Goal: Browse casually

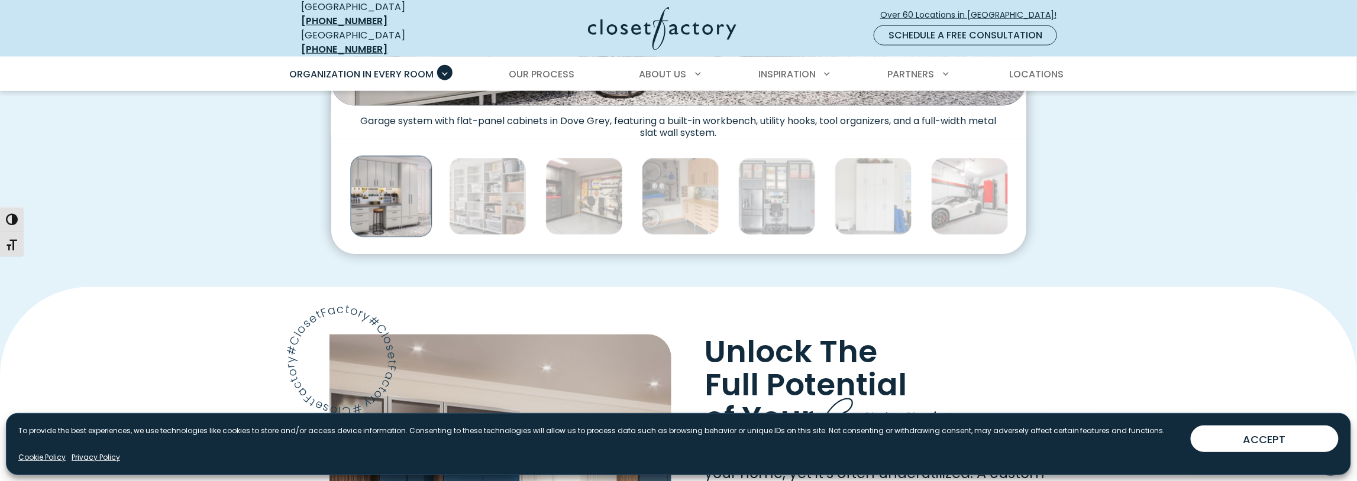
scroll to position [414, 0]
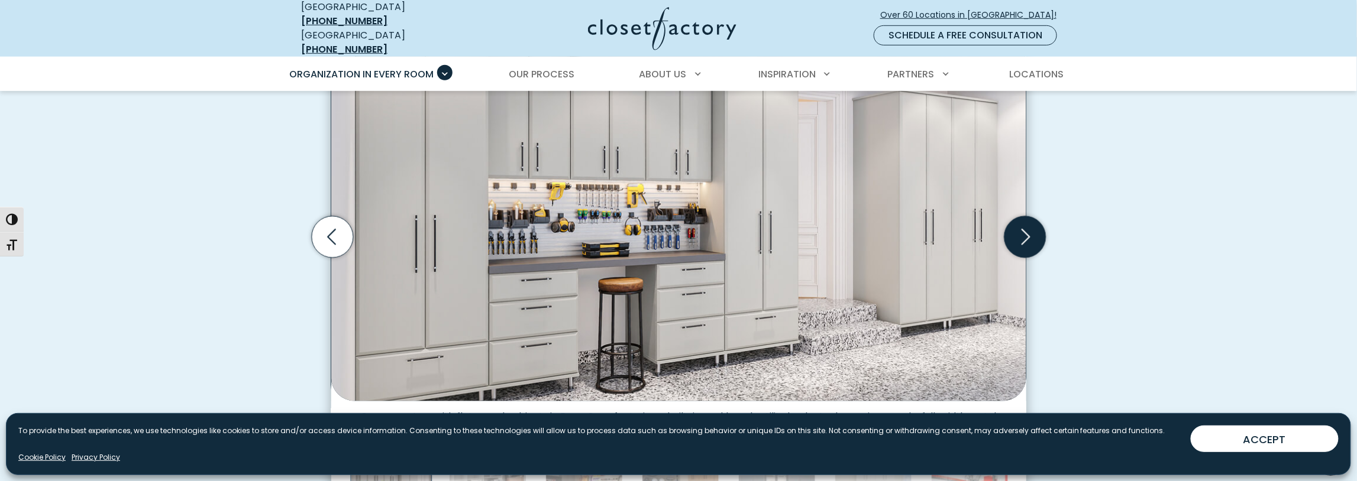
click at [1026, 216] on icon "Next slide" at bounding box center [1024, 236] width 41 height 41
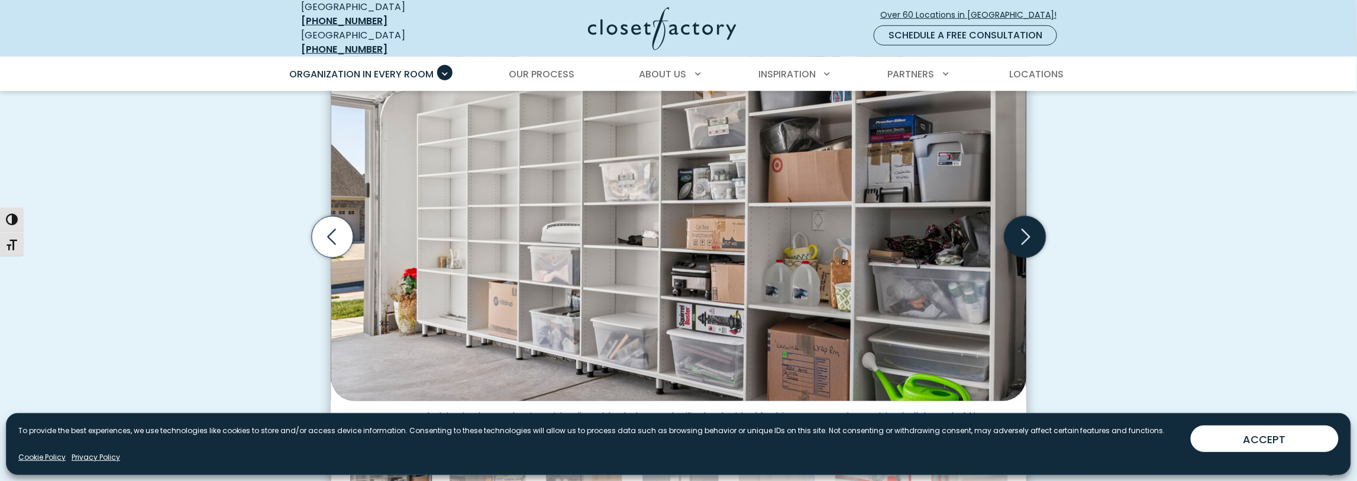
click at [1026, 216] on icon "Next slide" at bounding box center [1024, 236] width 41 height 41
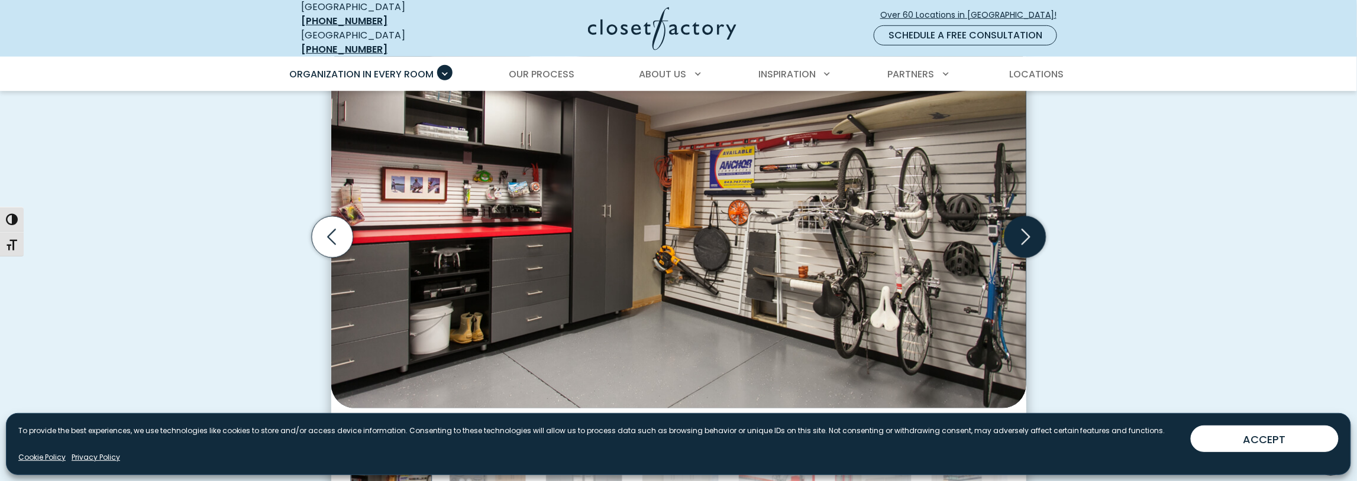
click at [1029, 216] on icon "Next slide" at bounding box center [1024, 236] width 41 height 41
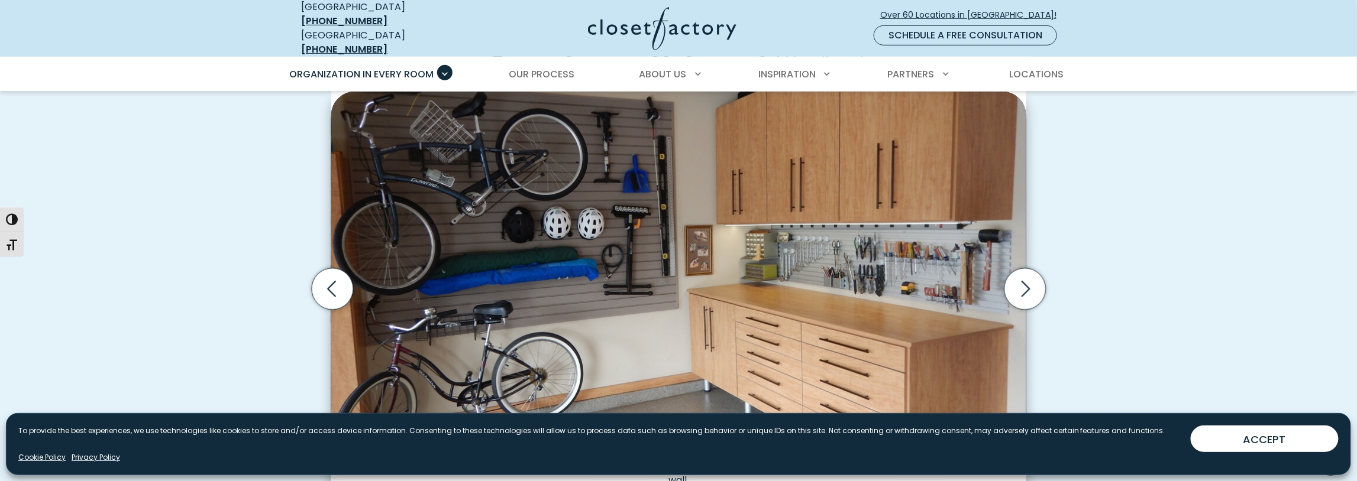
scroll to position [296, 0]
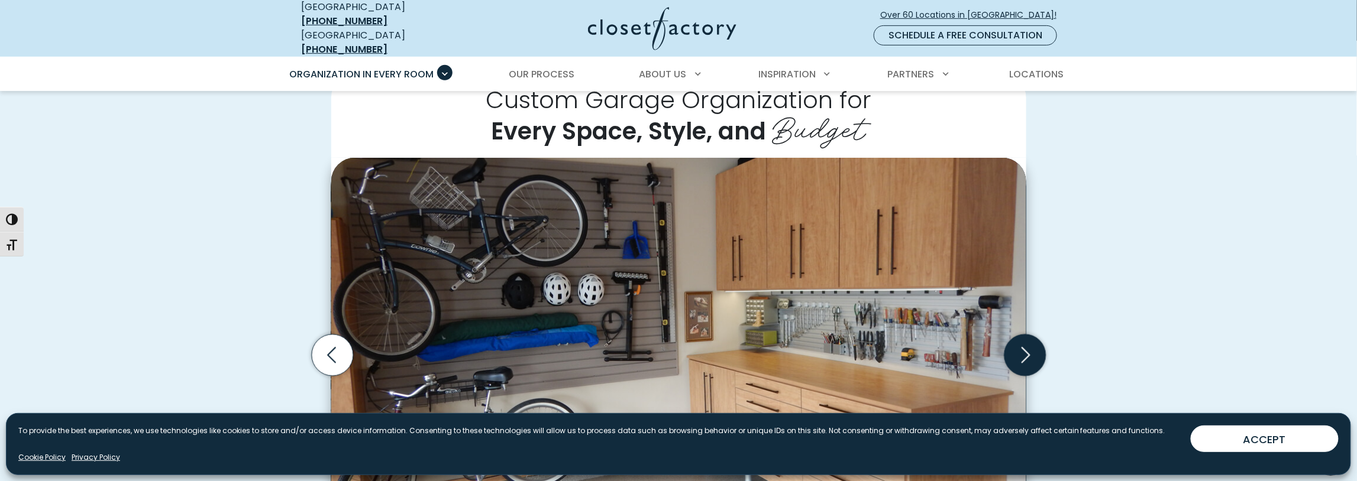
click at [1024, 342] on icon "Next slide" at bounding box center [1024, 355] width 41 height 41
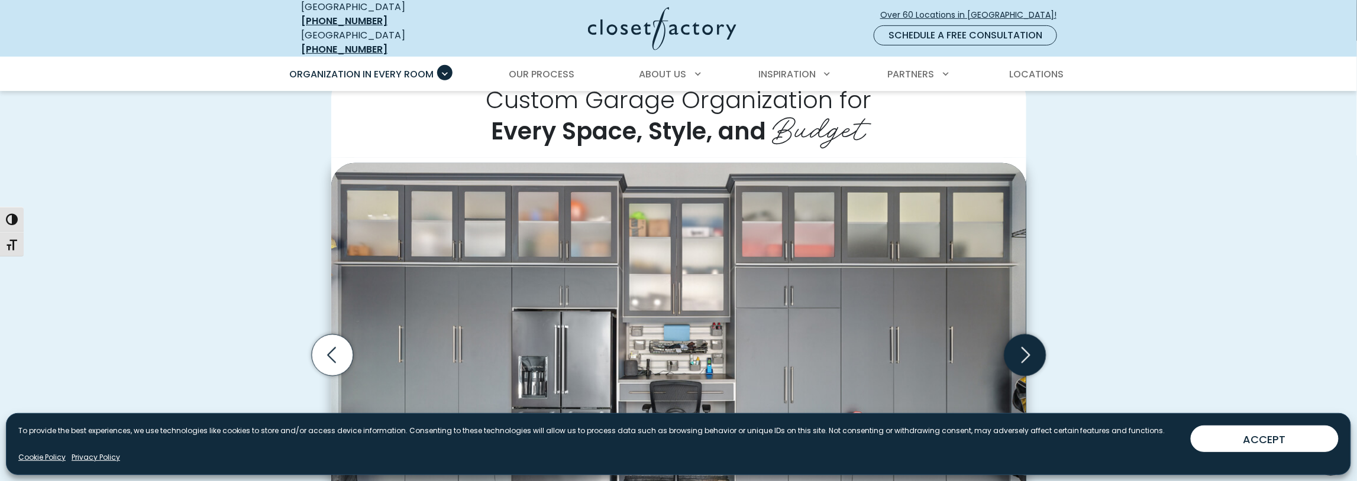
click at [1020, 347] on icon "Next slide" at bounding box center [1024, 355] width 41 height 41
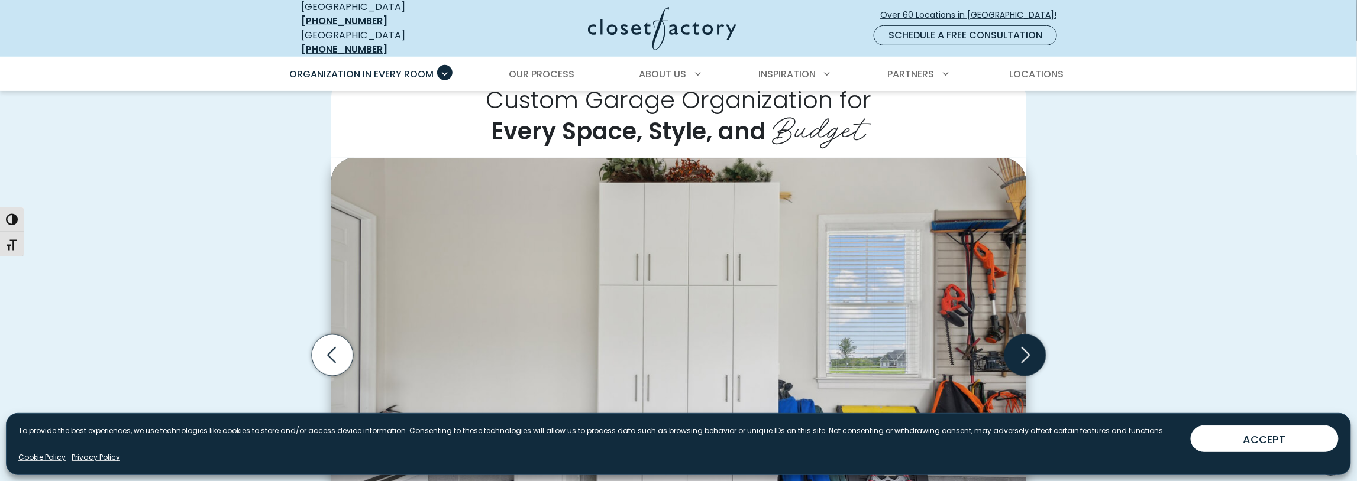
click at [1020, 347] on icon "Next slide" at bounding box center [1024, 355] width 41 height 41
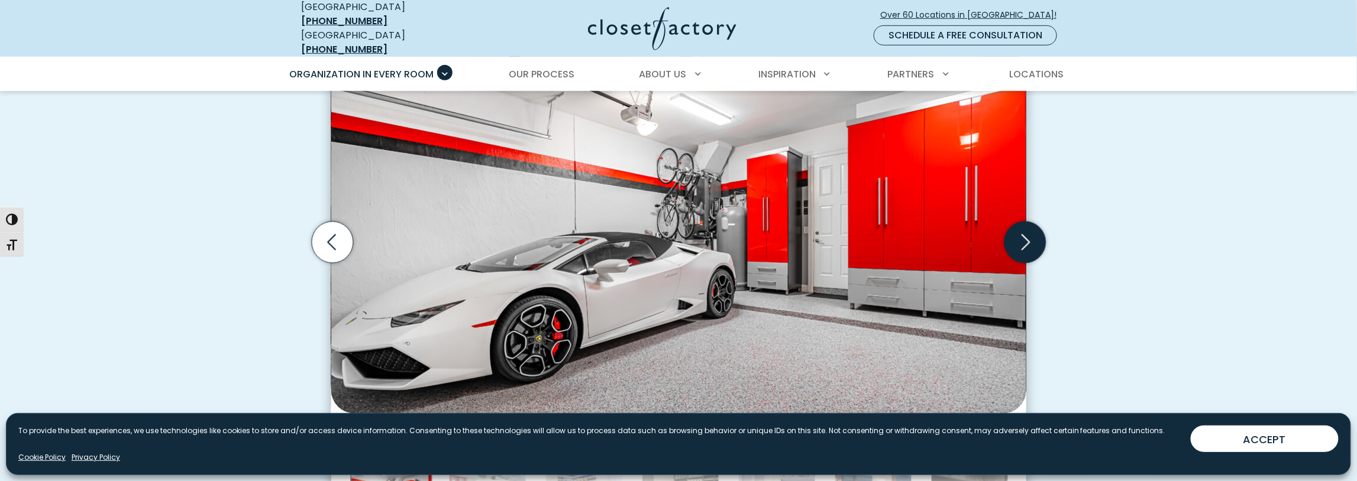
scroll to position [414, 0]
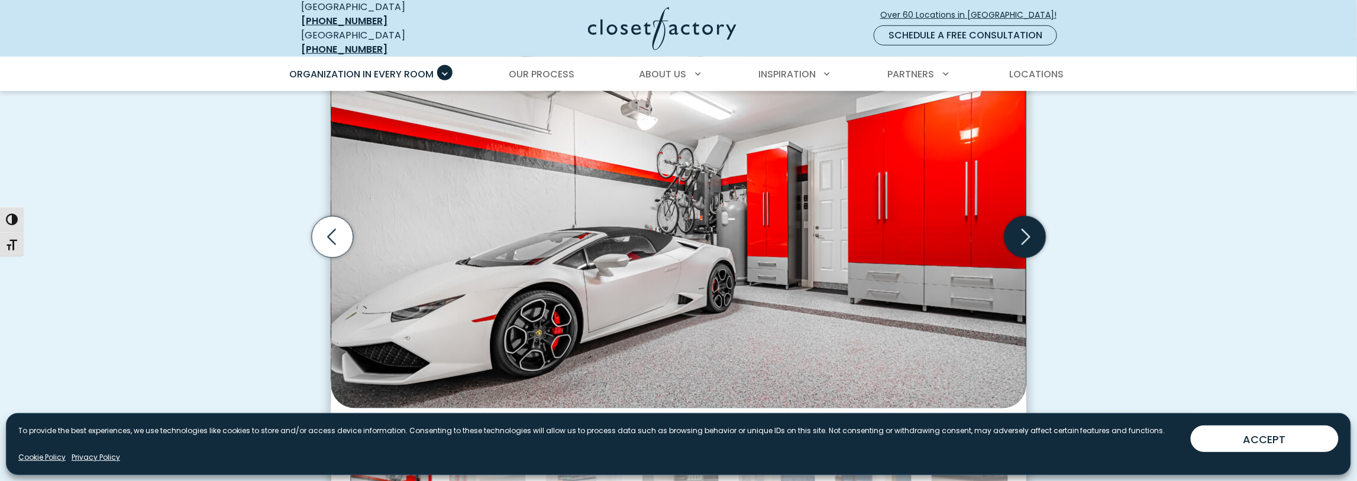
click at [1022, 232] on icon "Next slide" at bounding box center [1024, 236] width 41 height 41
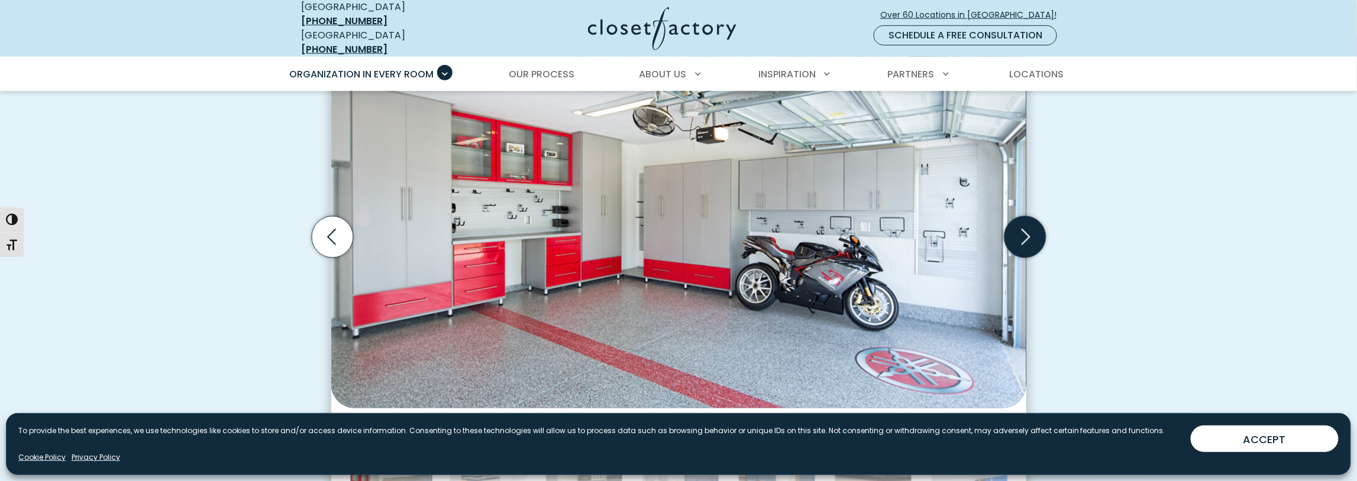
click at [1021, 232] on icon "Next slide" at bounding box center [1024, 236] width 41 height 41
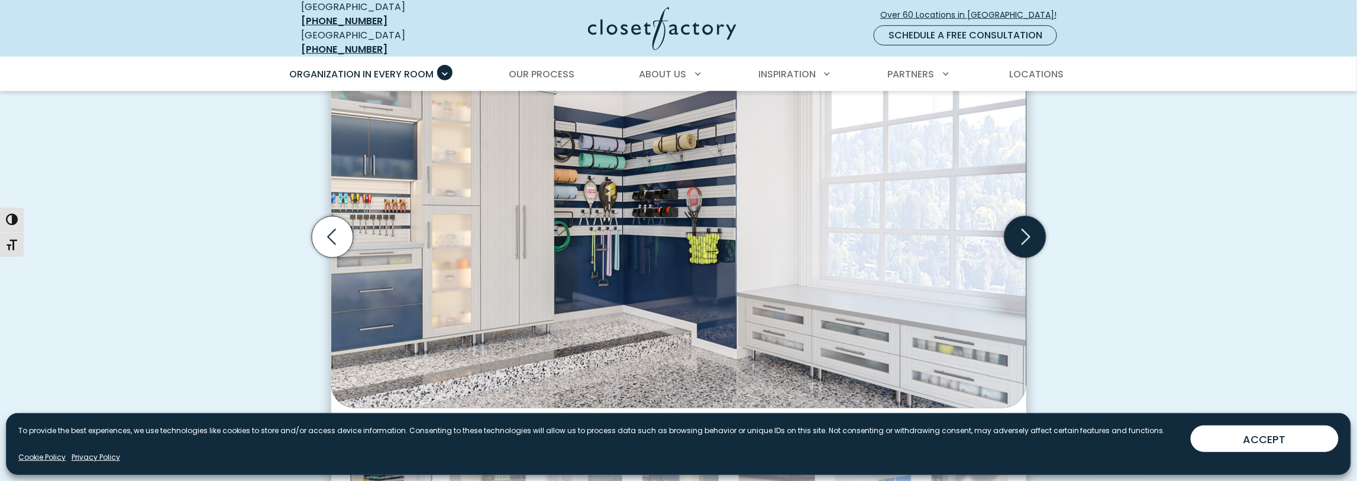
click at [1021, 231] on icon "Next slide" at bounding box center [1024, 236] width 41 height 41
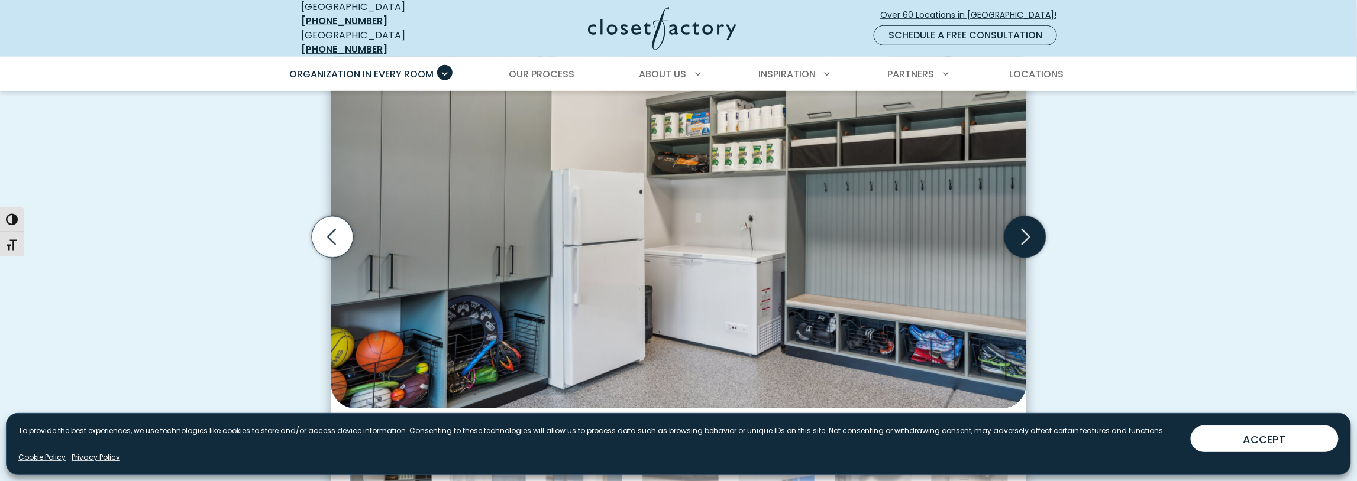
click at [1018, 231] on icon "Next slide" at bounding box center [1024, 236] width 41 height 41
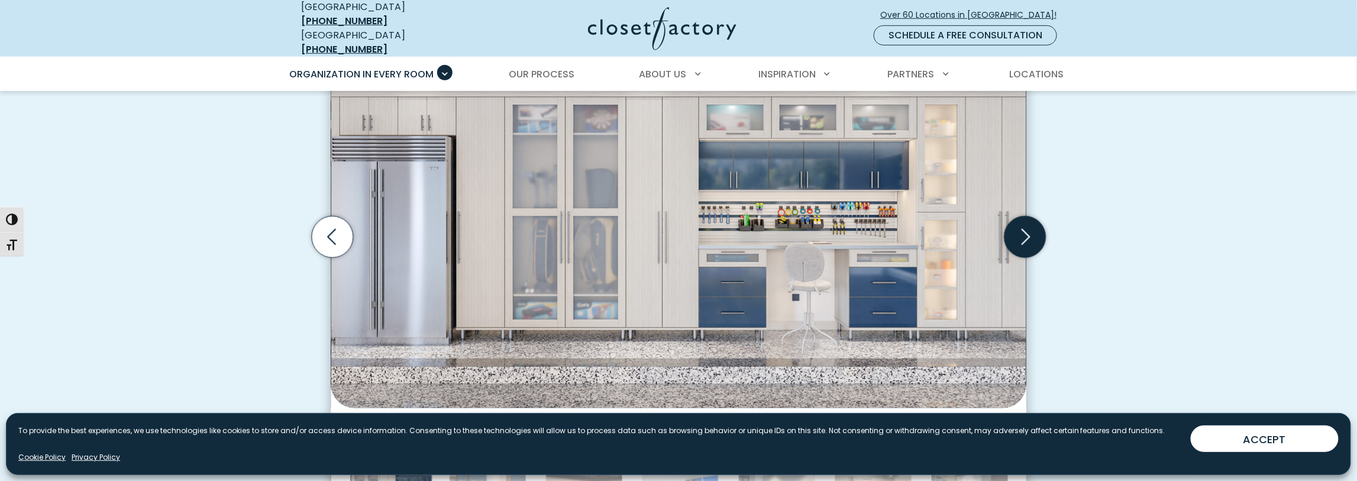
click at [1001, 227] on icon "Next slide" at bounding box center [1025, 237] width 51 height 51
